Goal: Task Accomplishment & Management: Complete application form

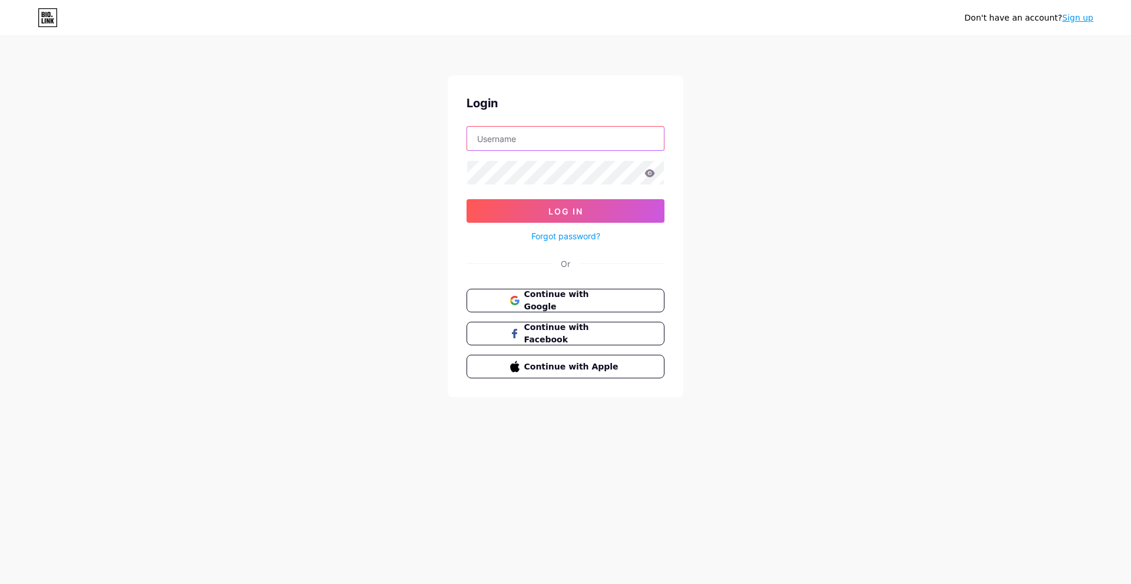
click at [527, 134] on input "text" at bounding box center [565, 139] width 197 height 24
click at [513, 139] on input "text" at bounding box center [565, 139] width 197 height 24
click at [513, 336] on icon at bounding box center [513, 333] width 5 height 9
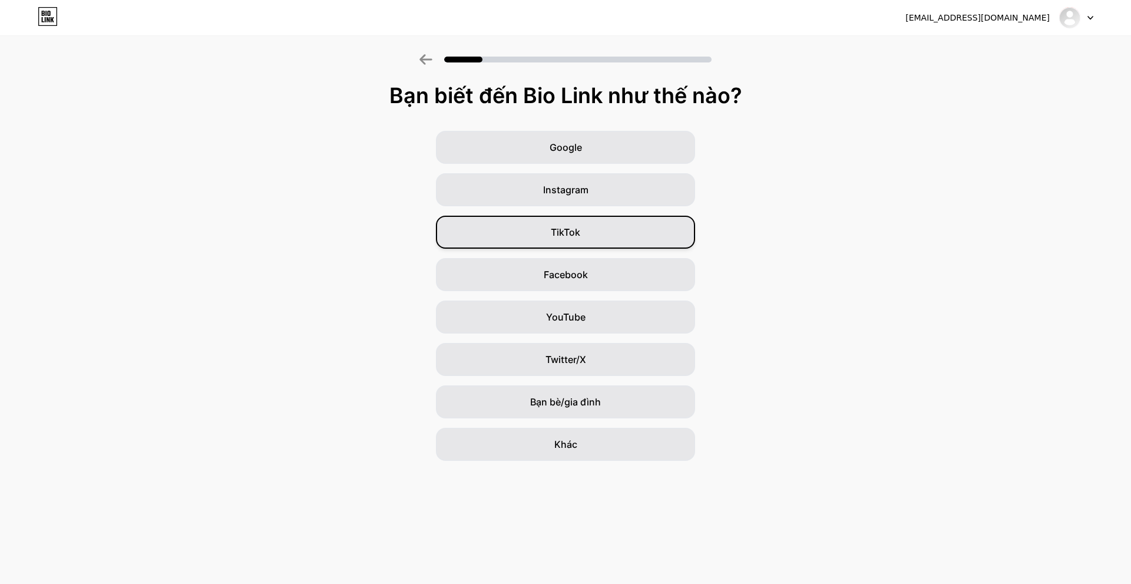
click at [615, 224] on div "TikTok" at bounding box center [565, 232] width 259 height 33
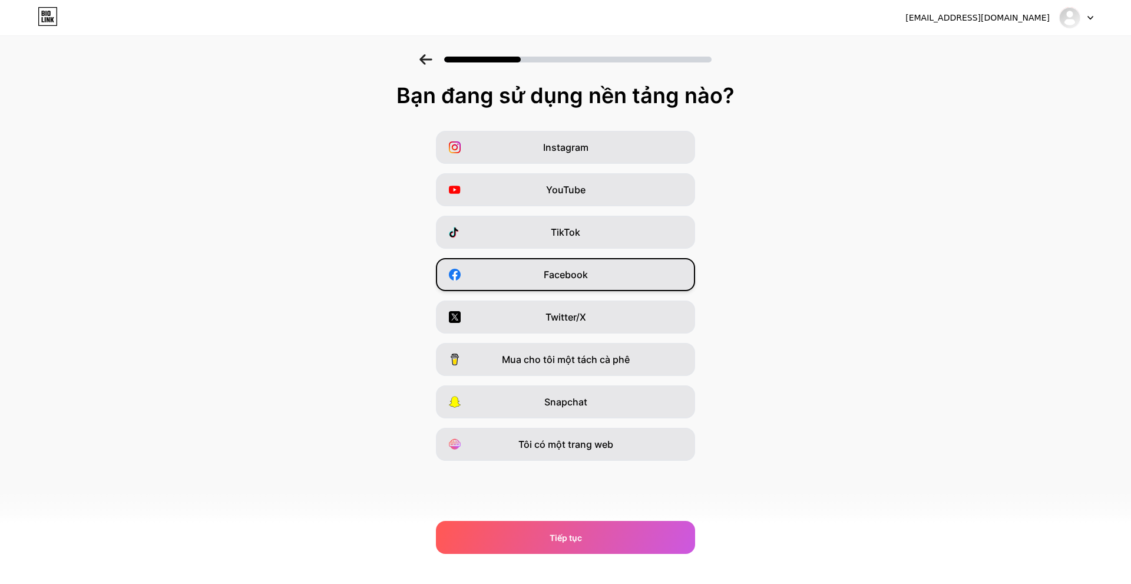
click at [536, 279] on div "Facebook" at bounding box center [565, 274] width 259 height 33
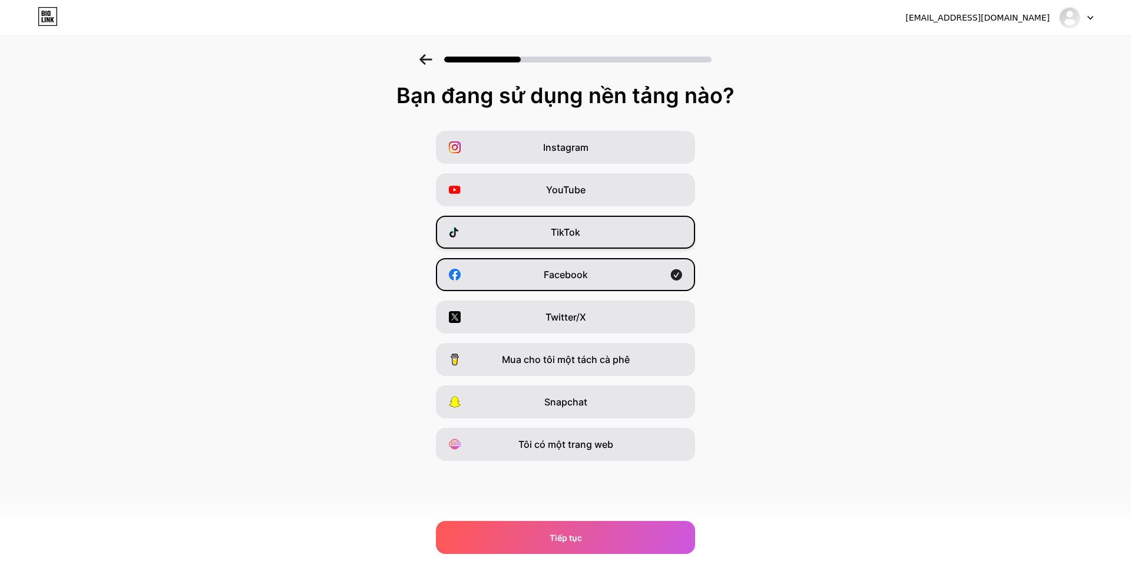
click at [532, 238] on div "TikTok" at bounding box center [565, 232] width 259 height 33
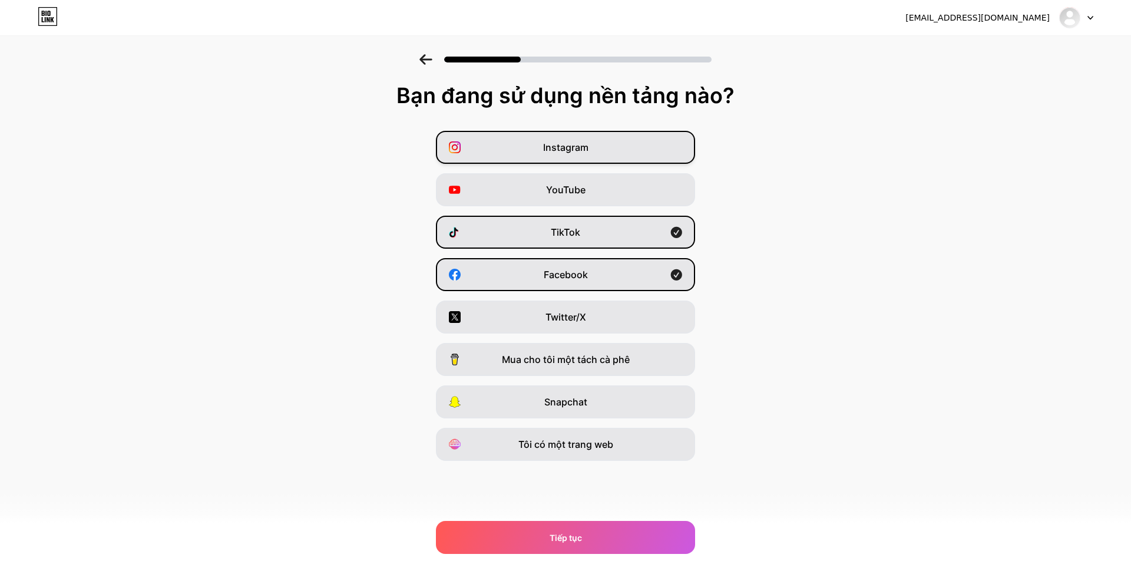
click at [534, 140] on div "Instagram" at bounding box center [565, 147] width 259 height 33
click at [473, 139] on div "Instagram" at bounding box center [565, 147] width 259 height 33
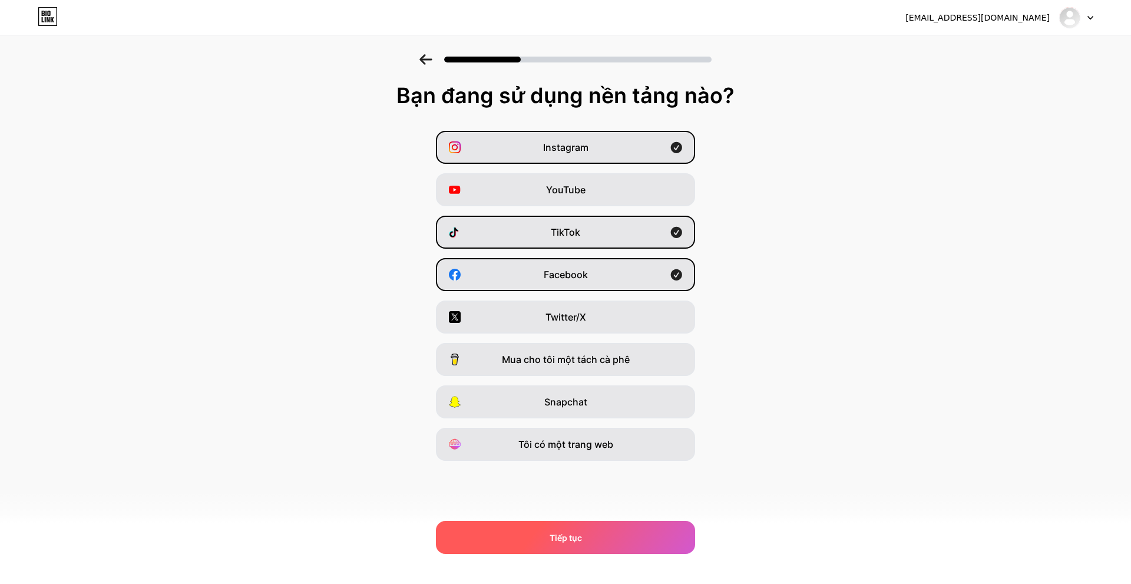
click at [584, 532] on div "Tiếp tục" at bounding box center [565, 537] width 259 height 33
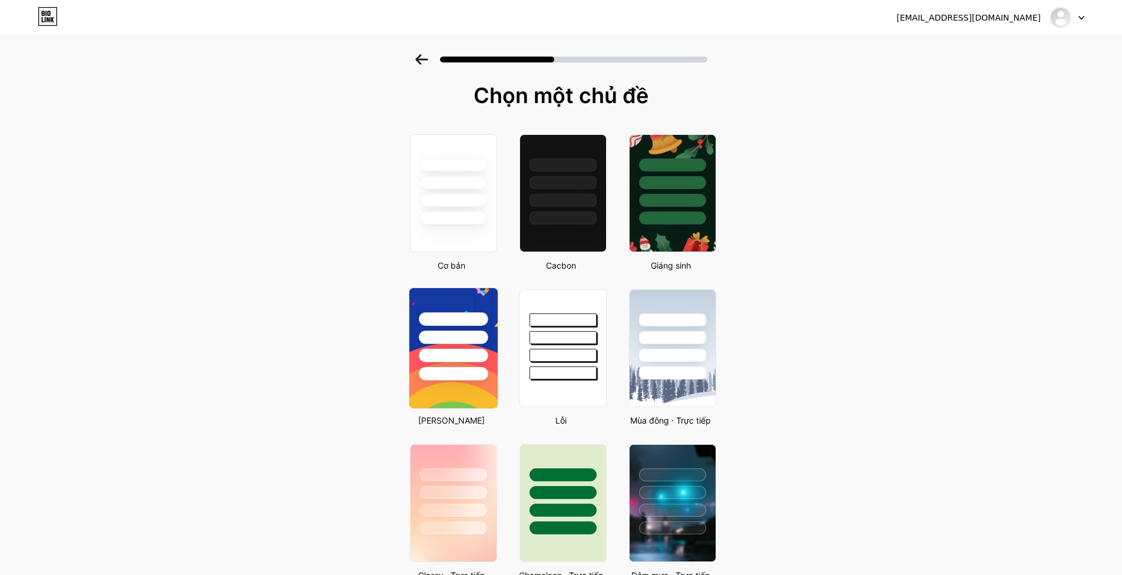
click at [485, 363] on div at bounding box center [453, 334] width 88 height 92
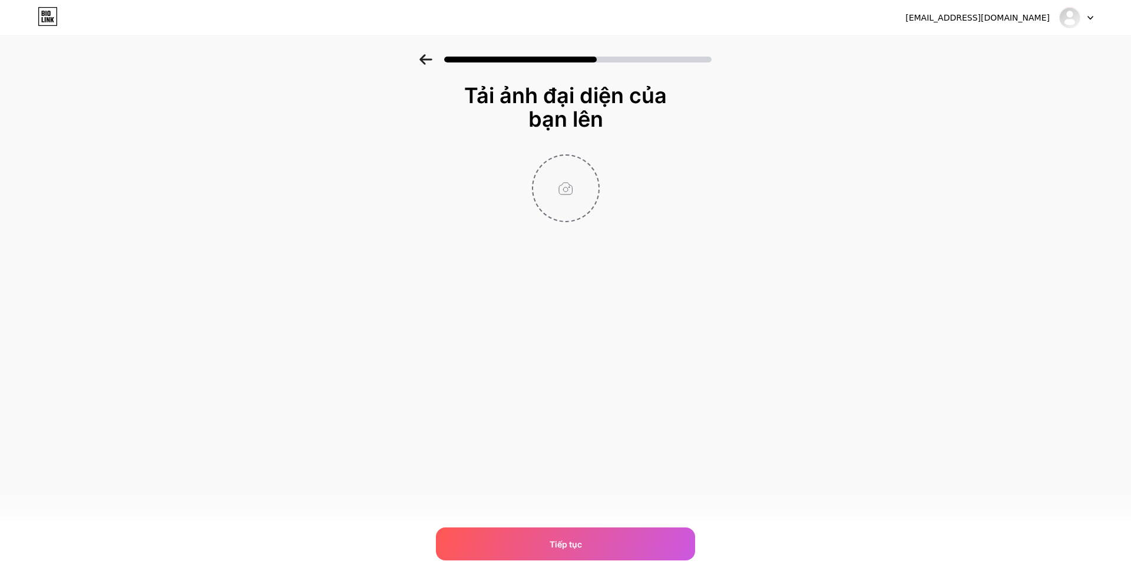
click at [579, 196] on input "file" at bounding box center [565, 187] width 65 height 65
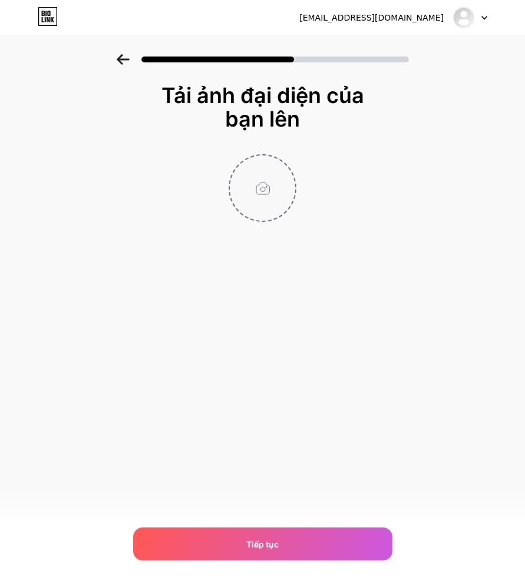
click at [254, 206] on input "file" at bounding box center [262, 187] width 65 height 65
type input "C:\fakepath\anh-gai-xinh-che-mat-14.jpg"
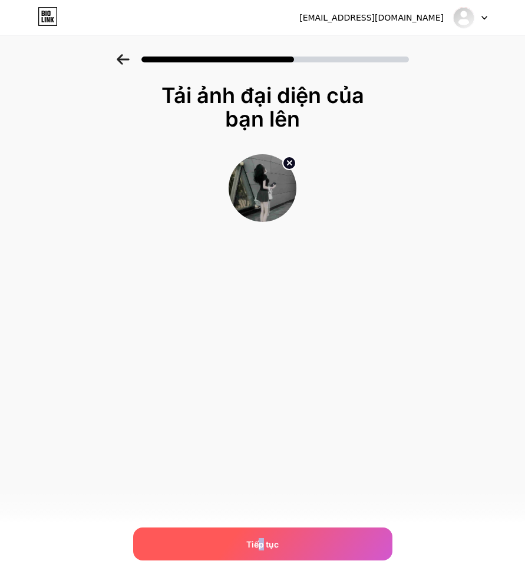
click at [261, 543] on font "Tiếp tục" at bounding box center [262, 544] width 32 height 10
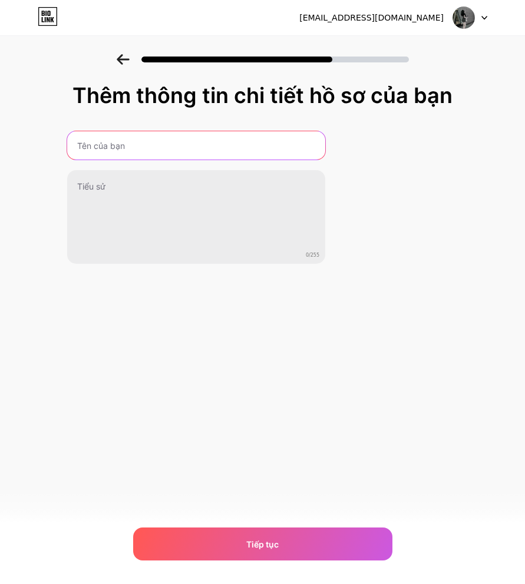
click at [158, 150] on input "text" at bounding box center [196, 145] width 258 height 28
type input "Chị Trang"
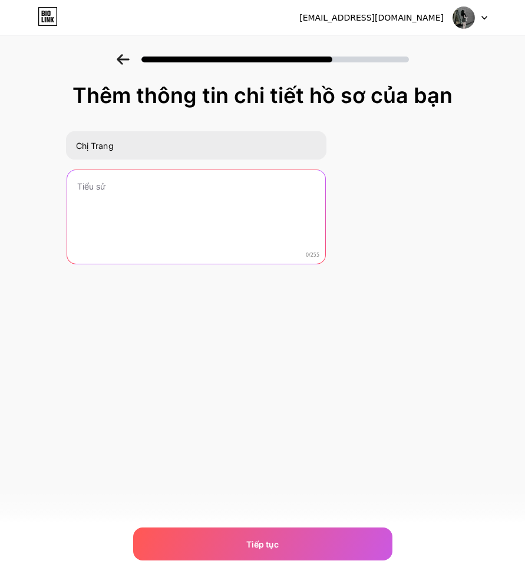
click at [114, 190] on textarea at bounding box center [196, 217] width 258 height 95
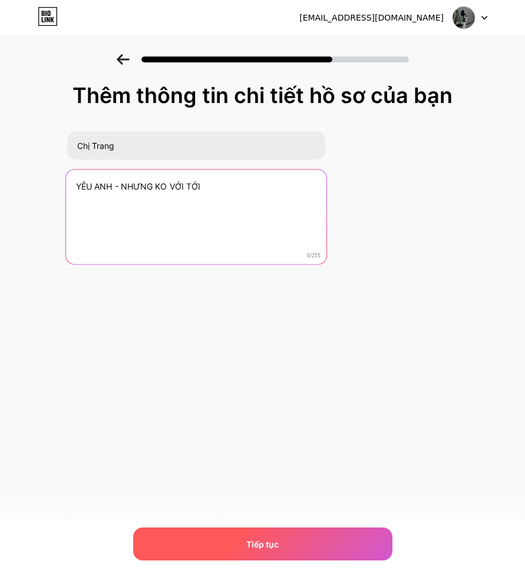
type textarea "YÊU ANH - NHƯNG KO VỚI TỚI"
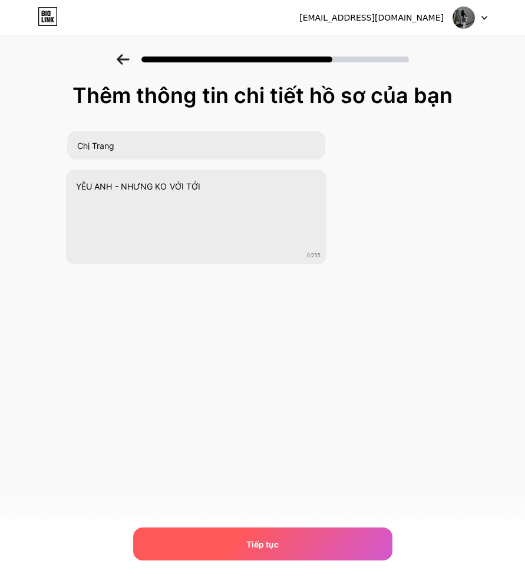
click at [204, 532] on div "Tiếp tục" at bounding box center [262, 544] width 259 height 33
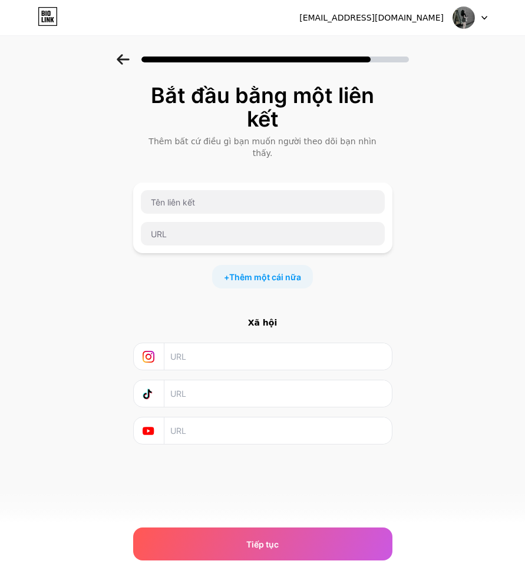
click at [217, 346] on input "text" at bounding box center [277, 356] width 214 height 26
click at [202, 393] on input "text" at bounding box center [277, 393] width 214 height 26
paste input "[URL][DOMAIN_NAME]"
type input "[URL][DOMAIN_NAME]"
click at [206, 426] on input "text" at bounding box center [277, 430] width 214 height 26
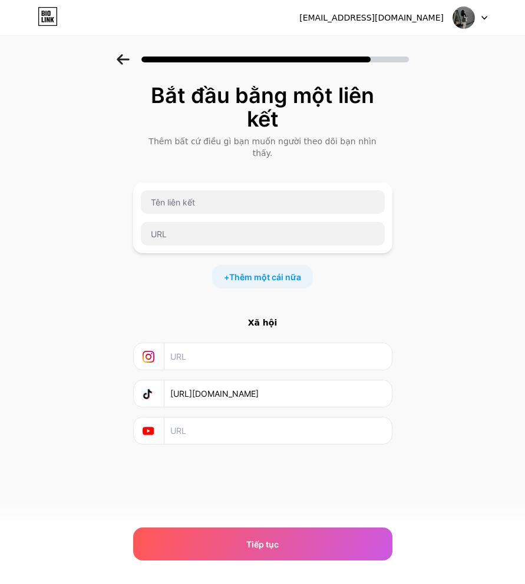
click at [210, 356] on input "text" at bounding box center [277, 356] width 214 height 26
paste input "[URL][DOMAIN_NAME]"
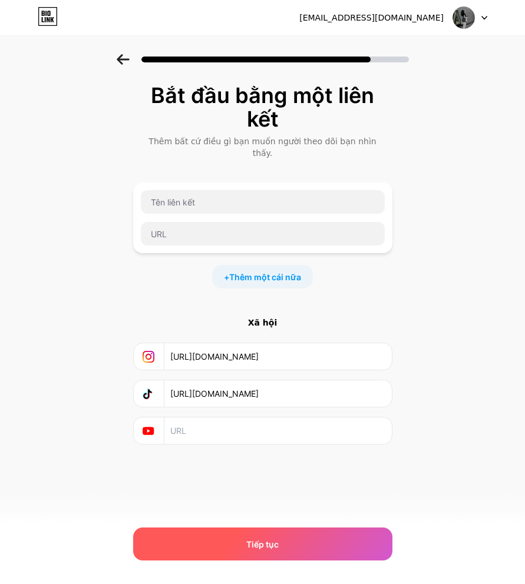
type input "[URL][DOMAIN_NAME]"
drag, startPoint x: 241, startPoint y: 538, endPoint x: 234, endPoint y: 544, distance: 9.2
click at [240, 538] on div "Tiếp tục" at bounding box center [262, 544] width 259 height 33
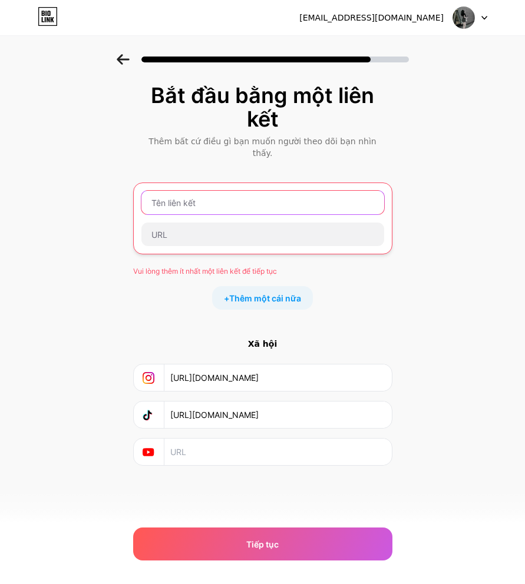
click at [210, 192] on input "text" at bounding box center [262, 203] width 243 height 24
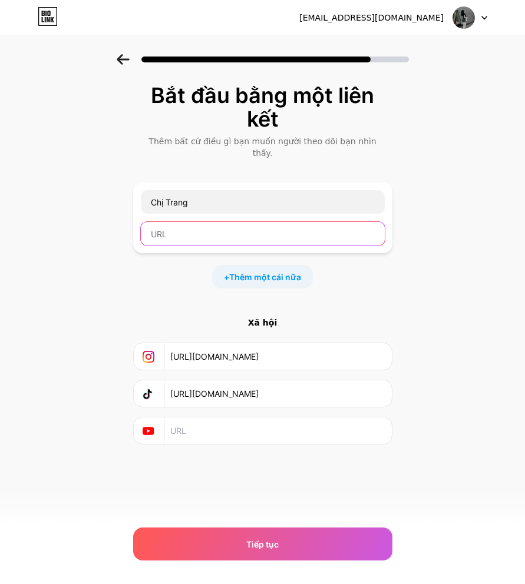
click at [167, 231] on input "text" at bounding box center [263, 234] width 244 height 24
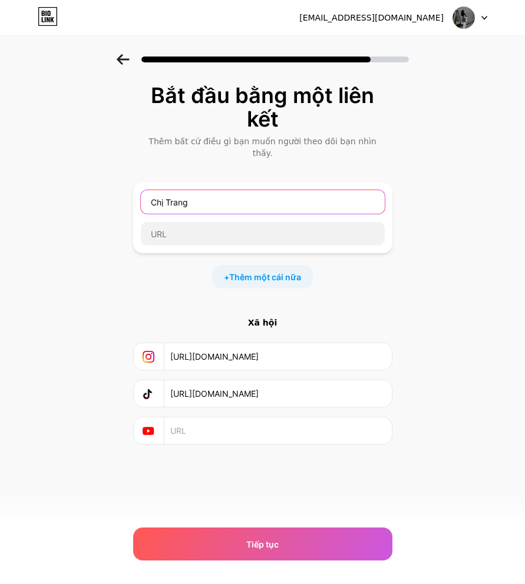
click at [210, 192] on input "Chị Trang" at bounding box center [263, 202] width 244 height 24
type input "Chị Trang2003"
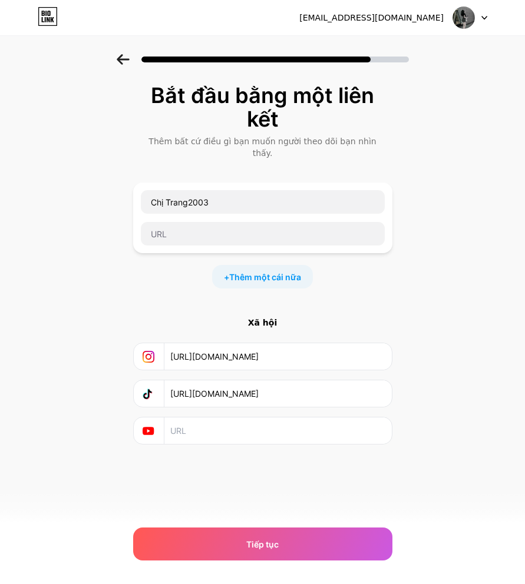
click at [203, 208] on div "Chị Trang2003" at bounding box center [262, 218] width 245 height 57
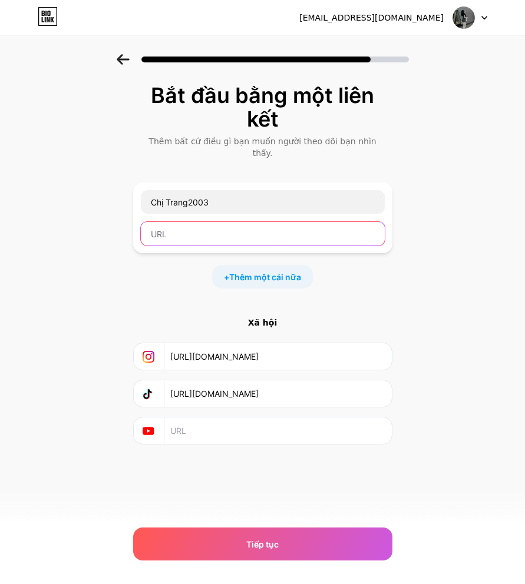
click at [197, 222] on input "text" at bounding box center [263, 234] width 244 height 24
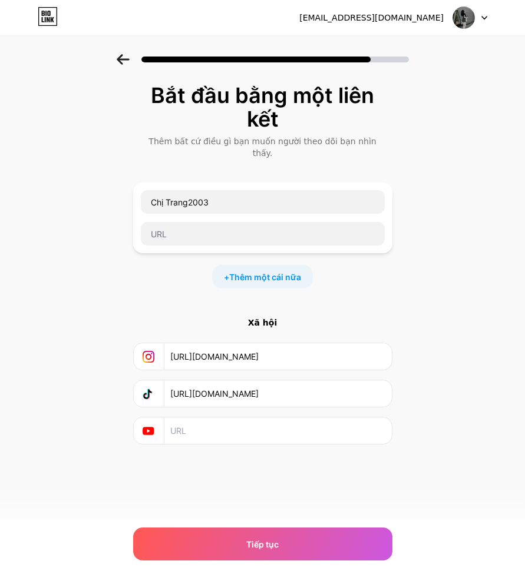
click at [221, 387] on input "[URL][DOMAIN_NAME]" at bounding box center [277, 393] width 214 height 26
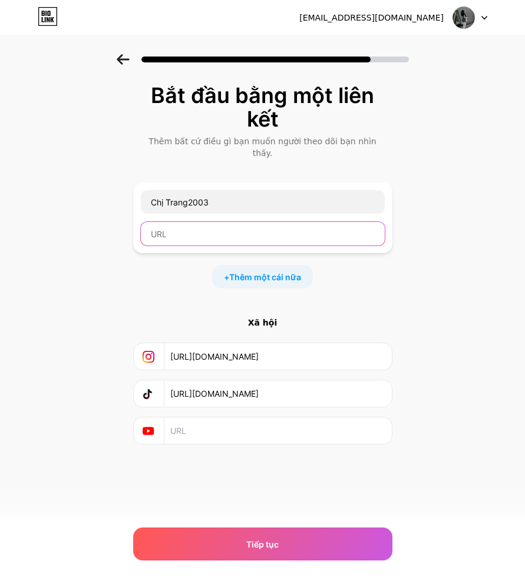
click at [190, 222] on input "text" at bounding box center [263, 234] width 244 height 24
paste input "[URL][DOMAIN_NAME]"
type input "[URL][DOMAIN_NAME]"
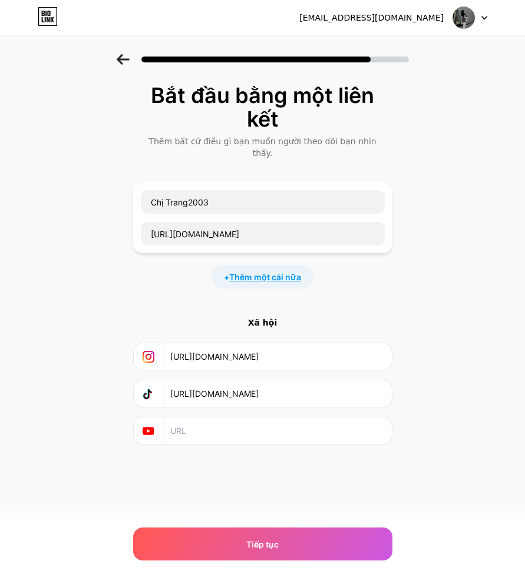
click at [256, 272] on font "Thêm một cái nữa" at bounding box center [265, 277] width 72 height 10
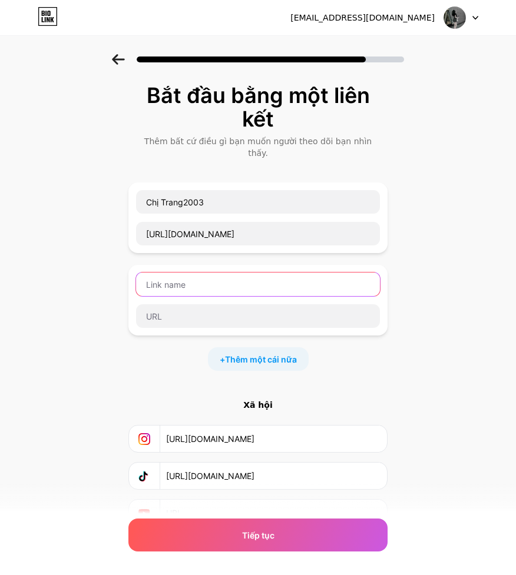
click at [222, 273] on input "text" at bounding box center [258, 285] width 244 height 24
type input "c"
type input "Chị Trang"
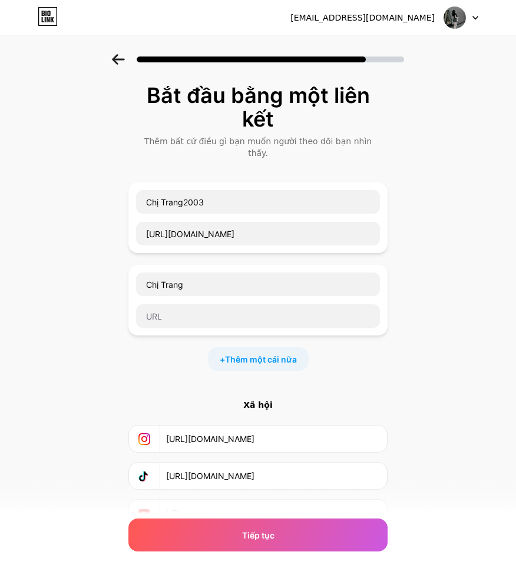
click at [232, 463] on input "[URL][DOMAIN_NAME]" at bounding box center [273, 476] width 214 height 26
click at [224, 428] on input "[URL][DOMAIN_NAME]" at bounding box center [273, 439] width 214 height 26
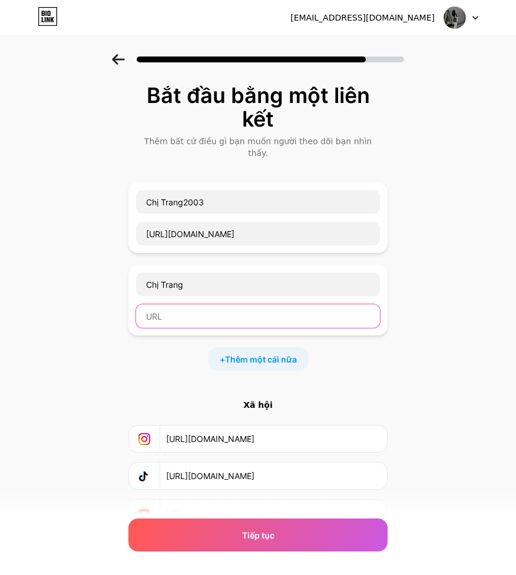
click at [201, 304] on input "text" at bounding box center [258, 316] width 244 height 24
paste input "[URL][DOMAIN_NAME]"
type input "[URL][DOMAIN_NAME]"
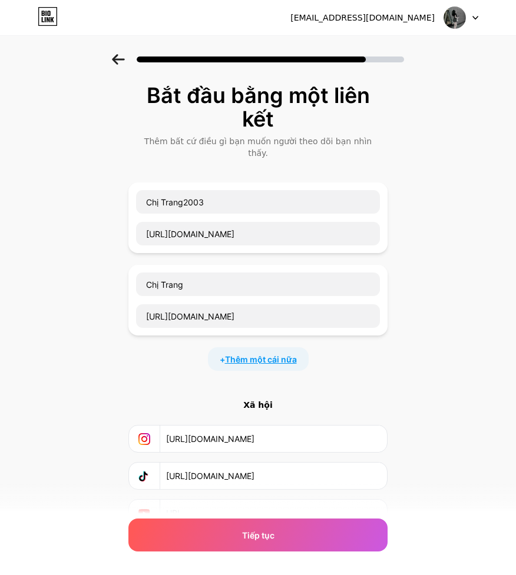
click at [234, 354] on font "Thêm một cái nữa" at bounding box center [261, 359] width 72 height 10
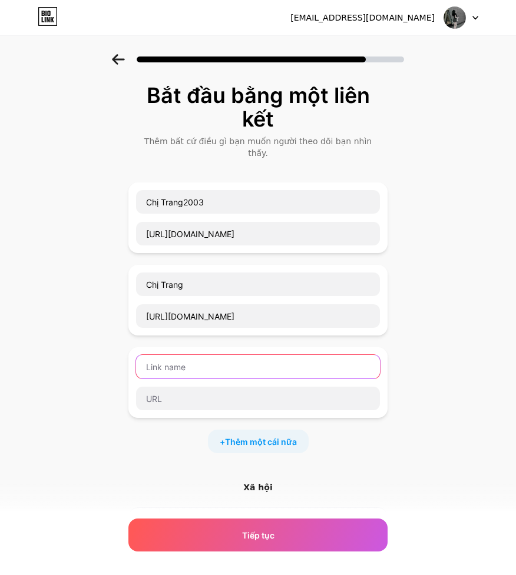
click at [204, 359] on input "text" at bounding box center [258, 367] width 244 height 24
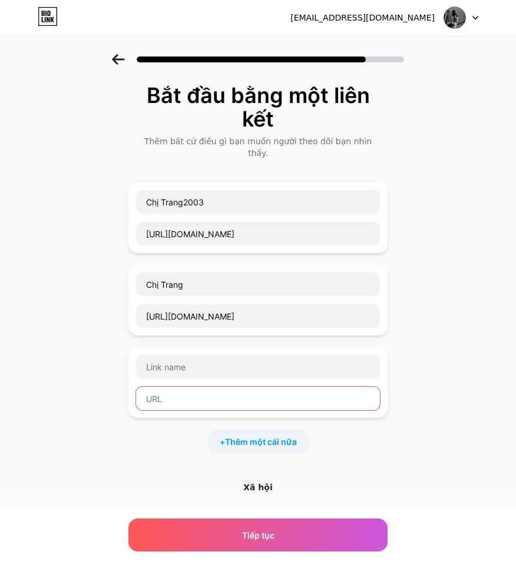
click at [167, 387] on input "text" at bounding box center [258, 399] width 244 height 24
paste input "[URL][DOMAIN_NAME]"
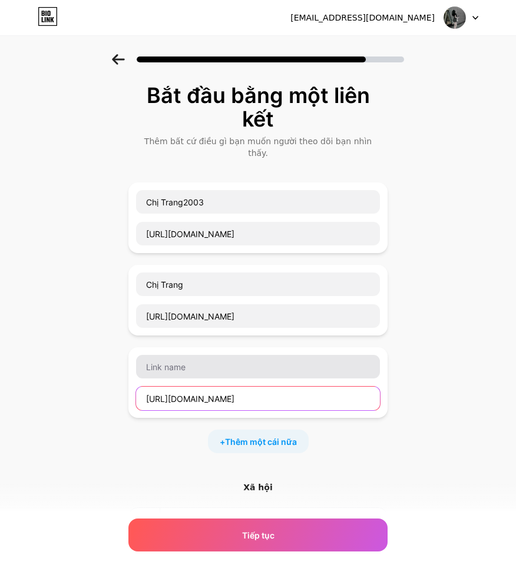
type input "[URL][DOMAIN_NAME]"
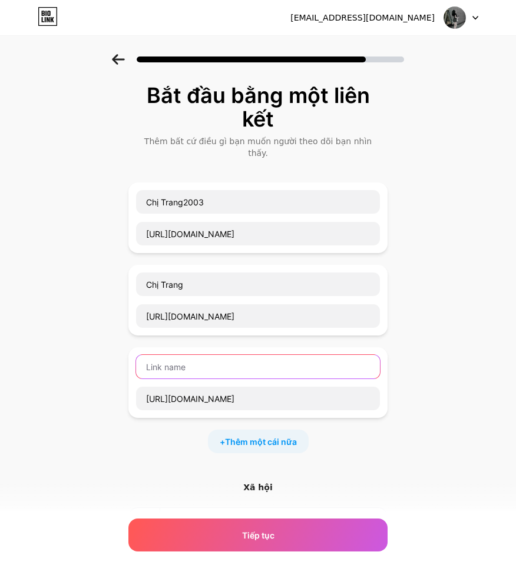
click at [194, 355] on input "text" at bounding box center [258, 367] width 244 height 24
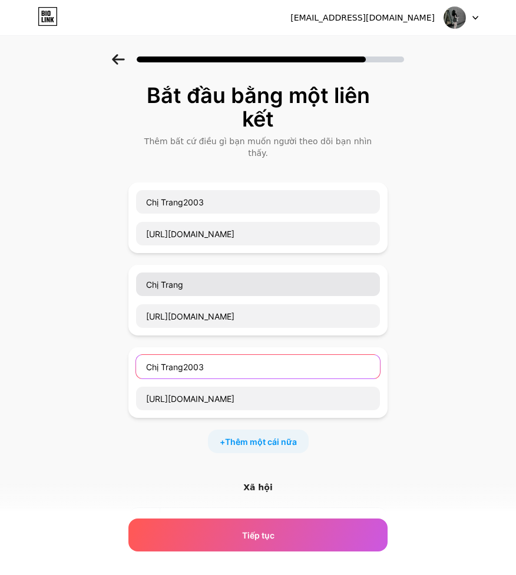
type input "Chị Trang2003"
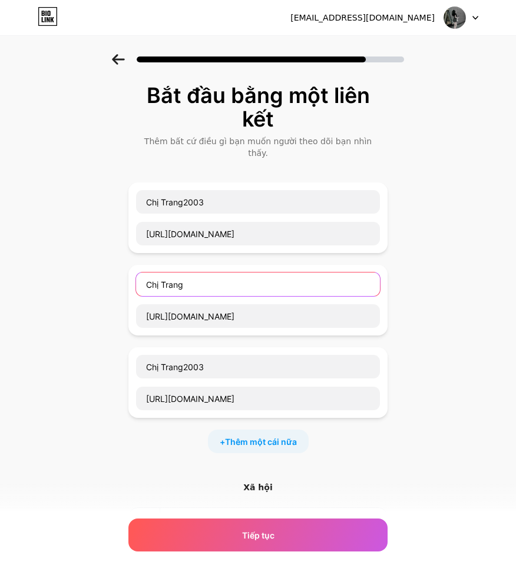
click at [202, 273] on input "Chị Trang" at bounding box center [258, 285] width 244 height 24
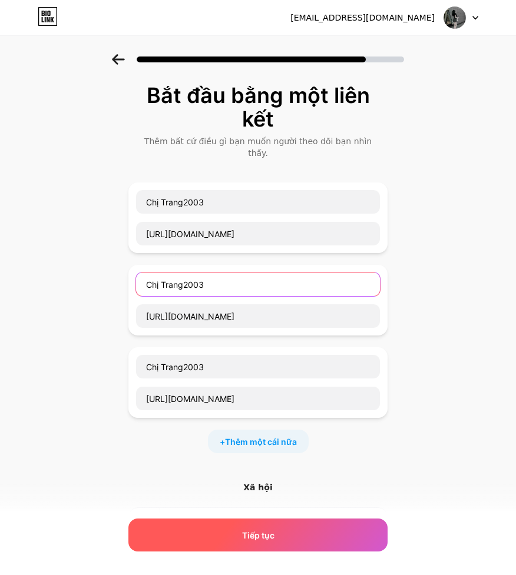
type input "Chị Trang2003"
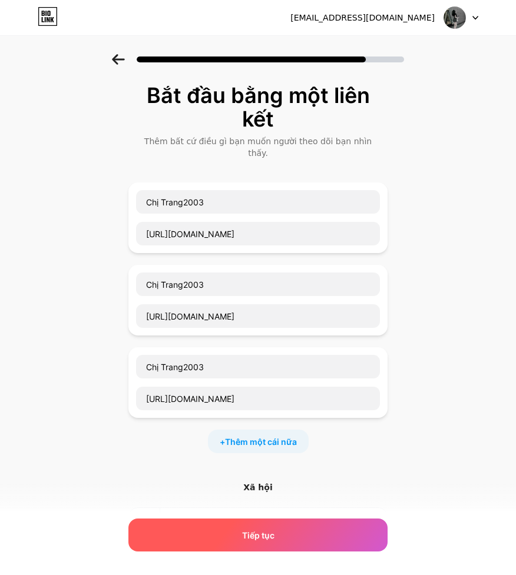
click at [238, 533] on div "Tiếp tục" at bounding box center [257, 535] width 259 height 33
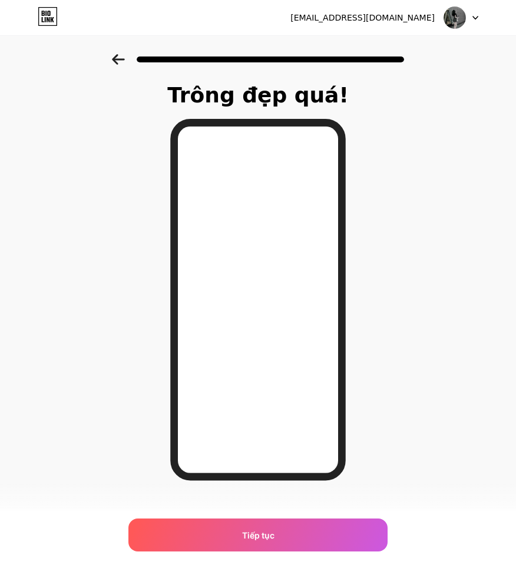
scroll to position [16, 0]
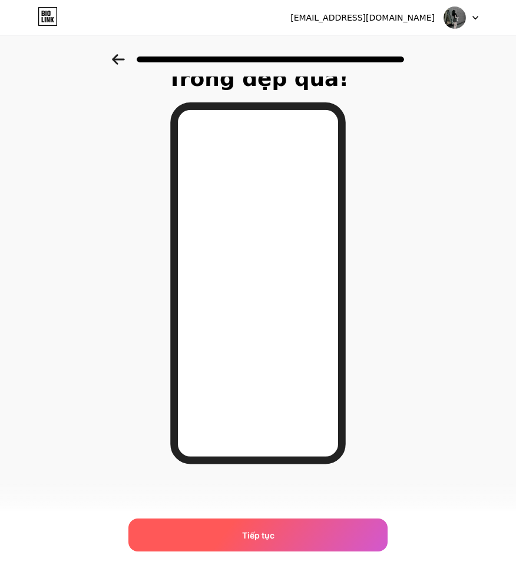
click at [264, 540] on font "Tiếp tục" at bounding box center [258, 536] width 32 height 10
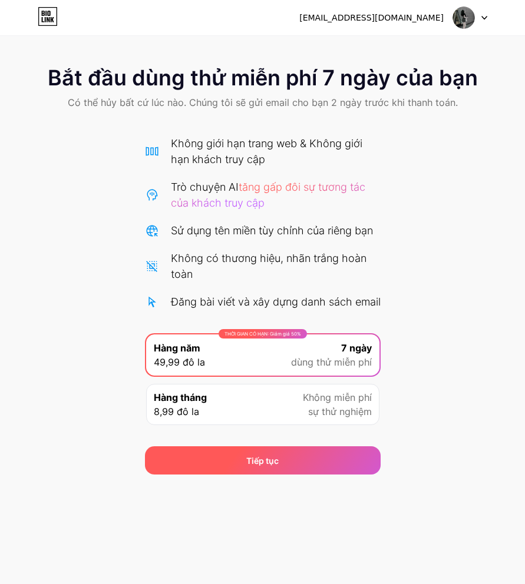
click at [312, 475] on div "Tiếp tục" at bounding box center [263, 460] width 236 height 28
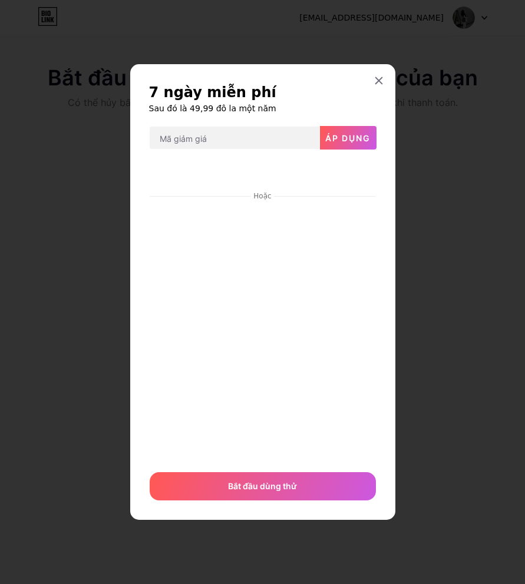
click at [378, 80] on icon at bounding box center [378, 80] width 9 height 9
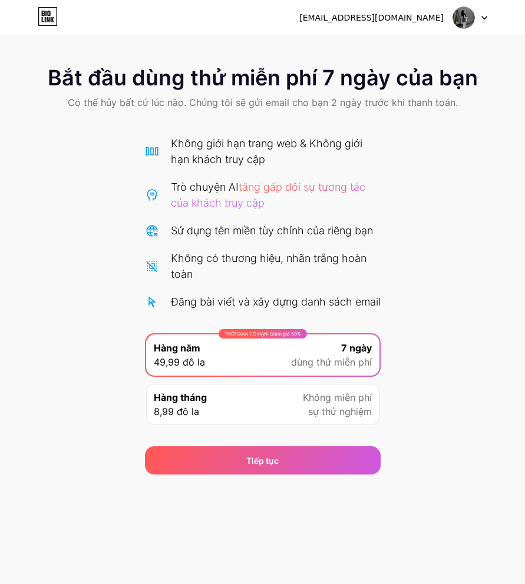
click at [462, 15] on img at bounding box center [463, 17] width 22 height 22
click at [296, 425] on div "Hàng tháng 8,99 đô la Không miễn phí sự thử nghiệm" at bounding box center [262, 404] width 233 height 41
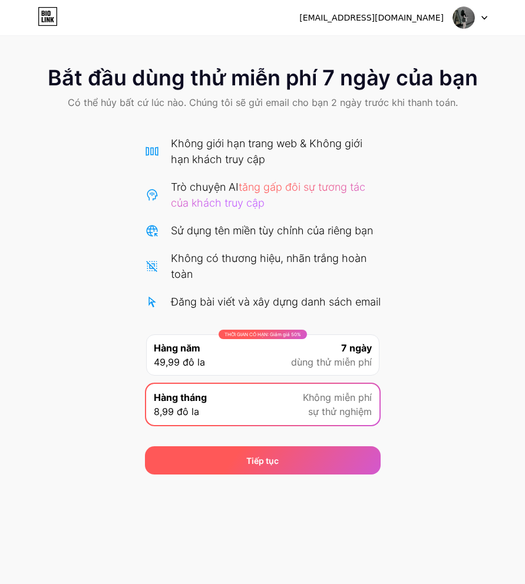
click at [281, 463] on div "Tiếp tục" at bounding box center [263, 460] width 236 height 28
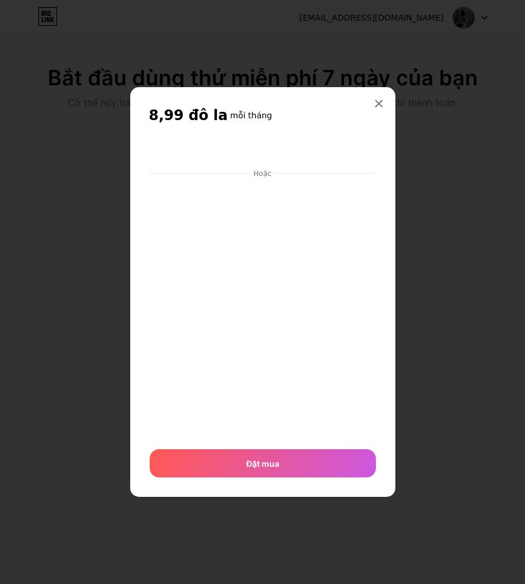
click at [380, 100] on icon at bounding box center [378, 103] width 9 height 9
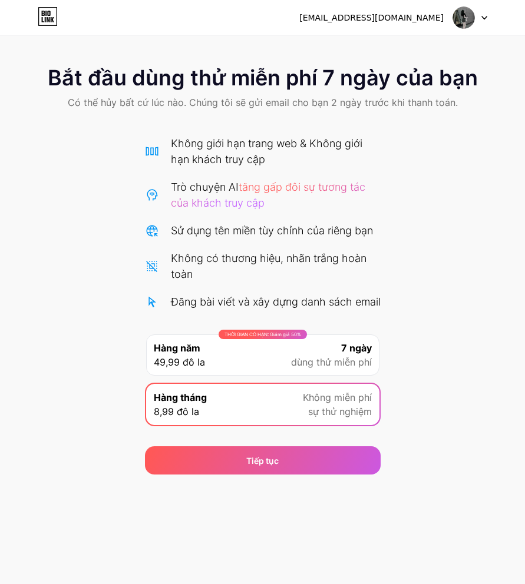
click at [266, 376] on div "THỜI GIAN CÓ HẠN: Giảm giá 50% Hàng năm 49,99 đô la 7 ngày dùng thử miễn phí" at bounding box center [262, 354] width 233 height 41
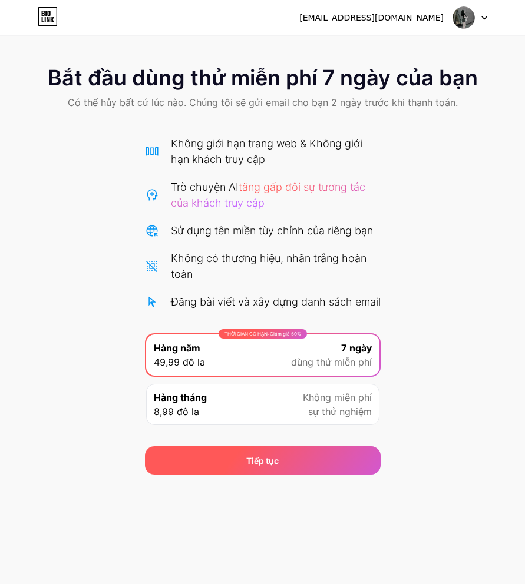
click at [250, 466] on font "Tiếp tục" at bounding box center [262, 461] width 32 height 10
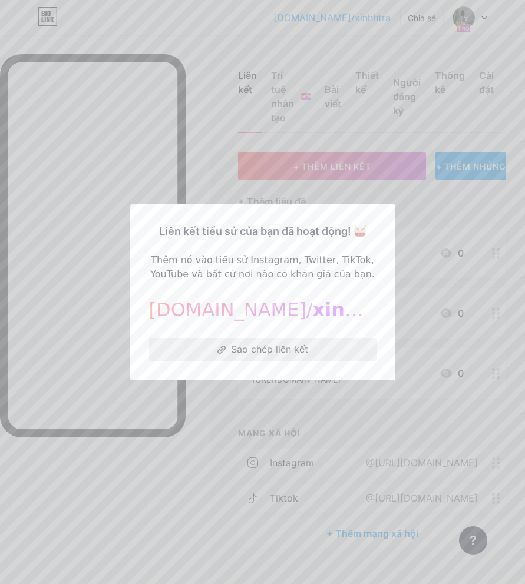
click at [269, 356] on button "Sao chép liên kết" at bounding box center [262, 350] width 227 height 24
click at [268, 351] on font "Sao chép liên kết" at bounding box center [269, 349] width 77 height 12
click at [280, 341] on button "Sao chép liên kết" at bounding box center [262, 350] width 227 height 24
click at [307, 420] on div at bounding box center [262, 292] width 525 height 584
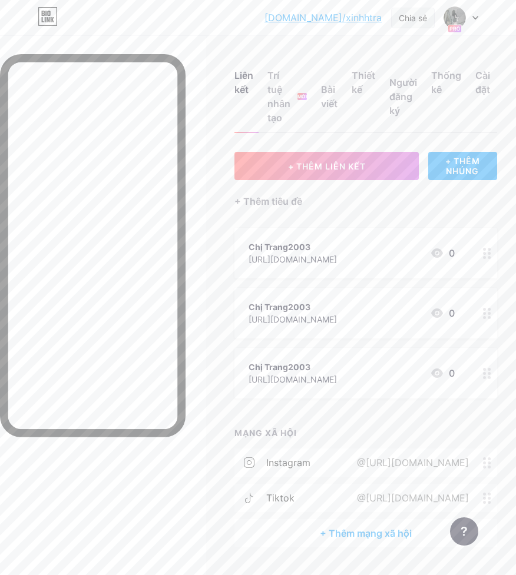
click at [410, 12] on div "Chia sẻ" at bounding box center [413, 18] width 28 height 12
click at [340, 62] on font "Sao chép liên kết" at bounding box center [336, 60] width 81 height 11
click at [338, 58] on font "Sao chép liên kết" at bounding box center [336, 60] width 81 height 11
click at [337, 58] on font "Sao chép liên kết" at bounding box center [336, 60] width 81 height 11
click at [282, 60] on icon at bounding box center [280, 61] width 14 height 14
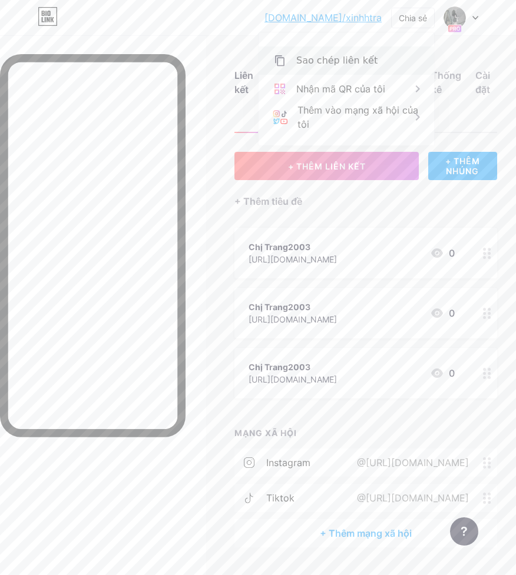
click at [277, 61] on icon at bounding box center [280, 61] width 14 height 14
click at [280, 58] on icon at bounding box center [279, 60] width 9 height 11
click at [266, 16] on div "[DOMAIN_NAME]/xinhht... [DOMAIN_NAME]/xinhhtra Chia sẻ Sao chép liên kết [URL][…" at bounding box center [258, 17] width 516 height 21
click at [409, 11] on div "Chia sẻ" at bounding box center [413, 18] width 44 height 21
click at [282, 56] on icon at bounding box center [280, 61] width 14 height 14
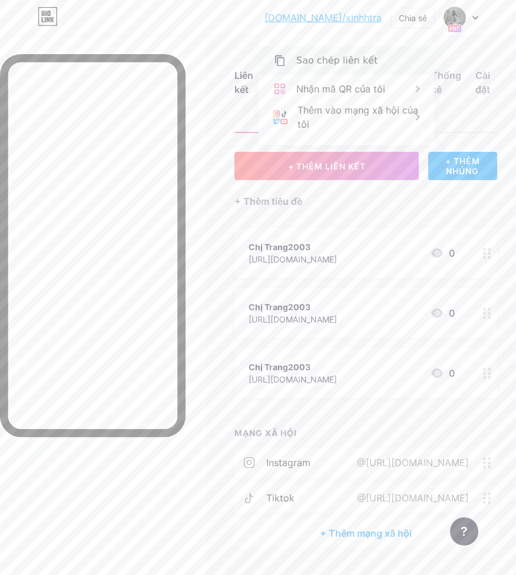
click at [343, 64] on font "Sao chép liên kết" at bounding box center [336, 60] width 81 height 11
click at [343, 62] on font "Sao chép liên kết" at bounding box center [336, 60] width 81 height 11
click at [271, 52] on div "Sao chép liên kết" at bounding box center [346, 61] width 175 height 28
click at [287, 54] on div "Sao chép liên kết" at bounding box center [346, 61] width 175 height 28
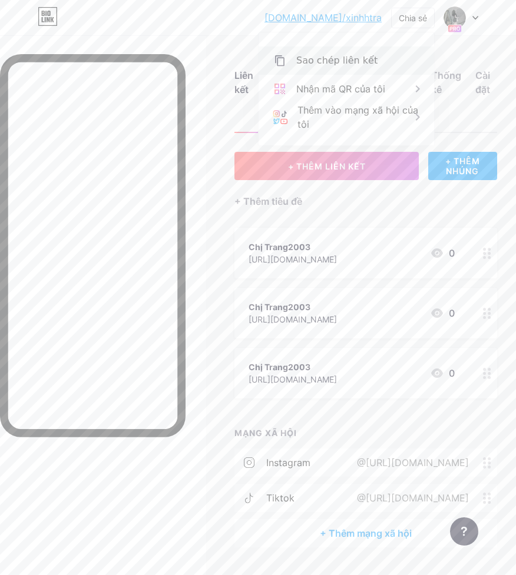
drag, startPoint x: 282, startPoint y: 55, endPoint x: 285, endPoint y: 62, distance: 8.2
click at [286, 62] on div "Sao chép liên kết" at bounding box center [346, 61] width 175 height 28
click at [284, 64] on icon at bounding box center [280, 61] width 14 height 14
click at [283, 65] on icon at bounding box center [280, 61] width 14 height 14
click at [282, 66] on icon at bounding box center [280, 61] width 14 height 14
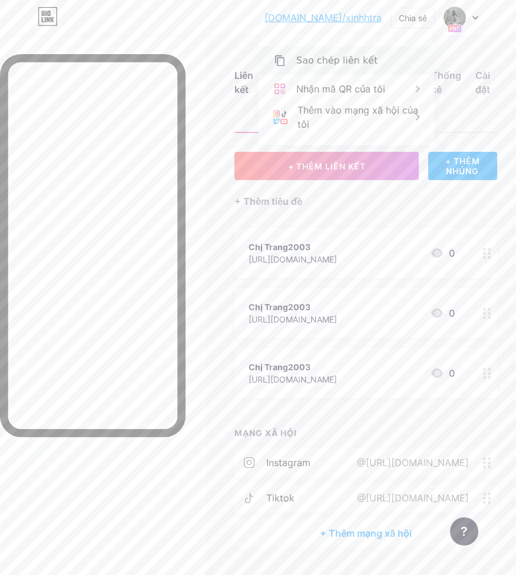
click at [287, 65] on div "Sao chép liên kết" at bounding box center [346, 61] width 175 height 28
click at [352, 19] on font "[DOMAIN_NAME]/xinhhtra" at bounding box center [322, 18] width 117 height 12
click at [418, 14] on font "Chia sẻ" at bounding box center [413, 18] width 28 height 10
click at [409, 16] on font "Chia sẻ" at bounding box center [413, 18] width 28 height 10
click at [313, 58] on font "Sao chép liên kết" at bounding box center [336, 60] width 81 height 11
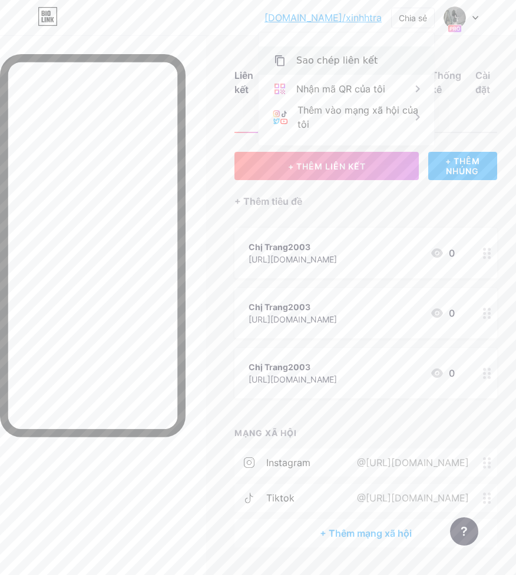
drag, startPoint x: 283, startPoint y: 58, endPoint x: 277, endPoint y: 59, distance: 6.7
click at [280, 58] on icon at bounding box center [279, 60] width 9 height 11
click at [279, 59] on icon at bounding box center [280, 61] width 14 height 14
drag, startPoint x: 278, startPoint y: 59, endPoint x: 291, endPoint y: 57, distance: 13.2
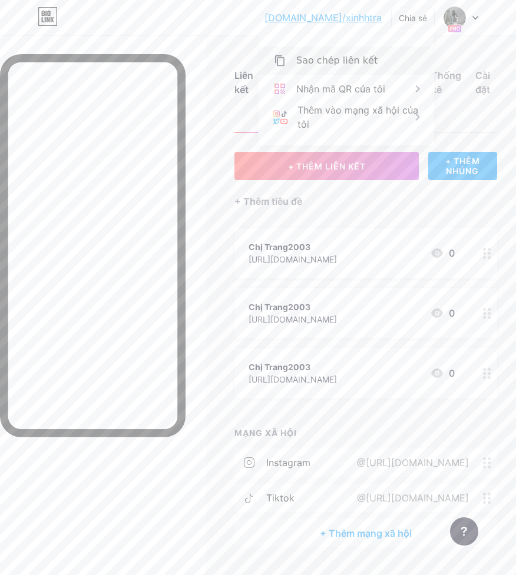
click at [292, 57] on div "Sao chép liên kết" at bounding box center [346, 61] width 175 height 28
click at [287, 58] on div "Sao chép liên kết" at bounding box center [346, 61] width 175 height 28
drag, startPoint x: 304, startPoint y: 18, endPoint x: 383, endPoint y: 11, distance: 78.6
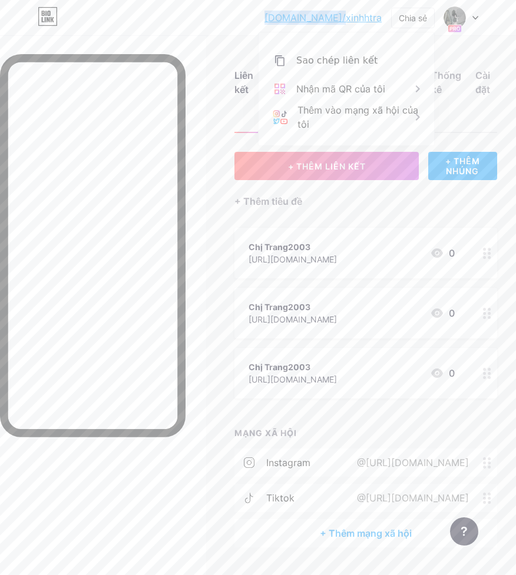
click at [372, 13] on div "[DOMAIN_NAME]/xinhht... [DOMAIN_NAME]/xinhhtra Chia sẻ Sao chép liên kết [URL][…" at bounding box center [258, 17] width 516 height 21
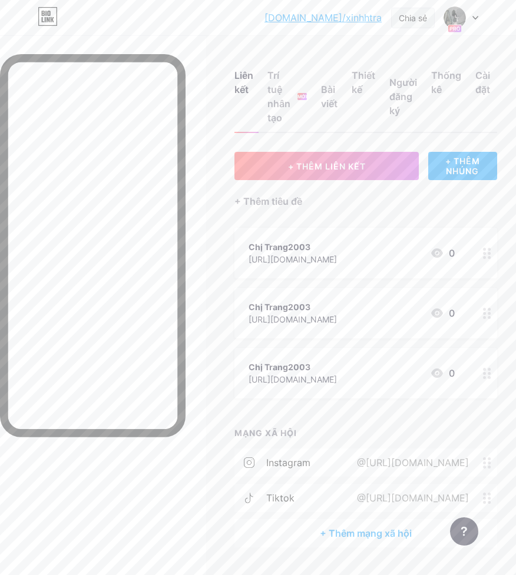
drag, startPoint x: 387, startPoint y: 11, endPoint x: 407, endPoint y: 10, distance: 20.1
click at [407, 10] on div "[DOMAIN_NAME]/xinhht... [DOMAIN_NAME]/xinhhtra Chia sẻ Chuyển đổi tài khoản Chị…" at bounding box center [371, 17] width 214 height 21
drag, startPoint x: 276, startPoint y: 13, endPoint x: 303, endPoint y: 13, distance: 27.1
click at [303, 13] on div "[DOMAIN_NAME]/xinhht... [DOMAIN_NAME]/xinhhtra Chia sẻ Chuyển đổi tài khoản Chị…" at bounding box center [258, 17] width 516 height 21
drag, startPoint x: 301, startPoint y: 19, endPoint x: 318, endPoint y: 16, distance: 16.7
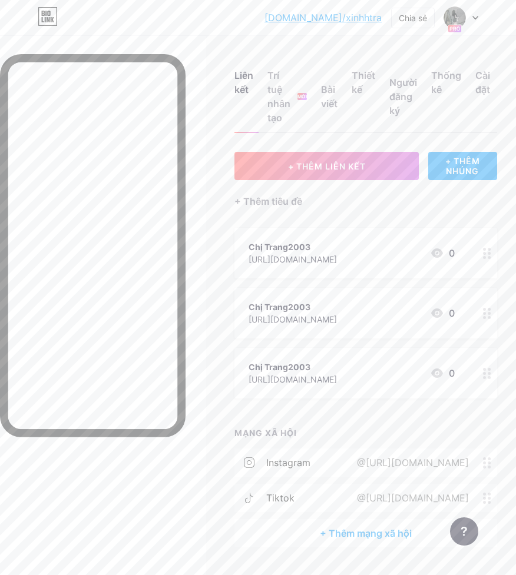
click at [312, 16] on div "[DOMAIN_NAME]/xinhht... [DOMAIN_NAME]/xinhhtra Chia sẻ Chuyển đổi tài khoản Chị…" at bounding box center [258, 17] width 516 height 21
click at [357, 15] on font "[DOMAIN_NAME]/xinhhtra" at bounding box center [322, 18] width 117 height 12
